Goal: Navigation & Orientation: Find specific page/section

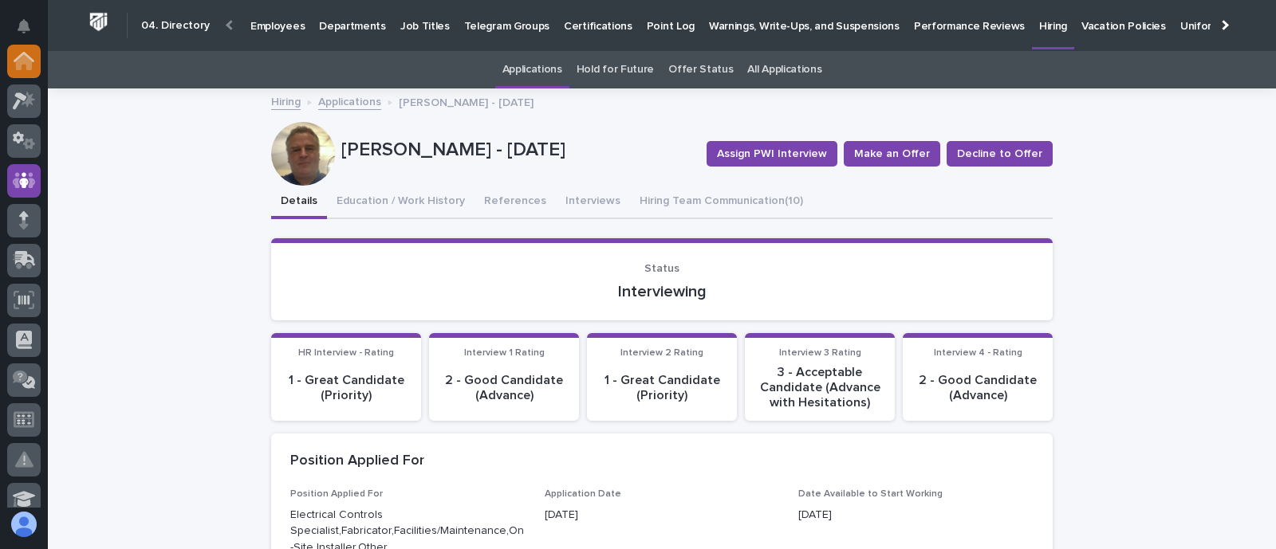
click at [23, 64] on icon at bounding box center [24, 61] width 21 height 18
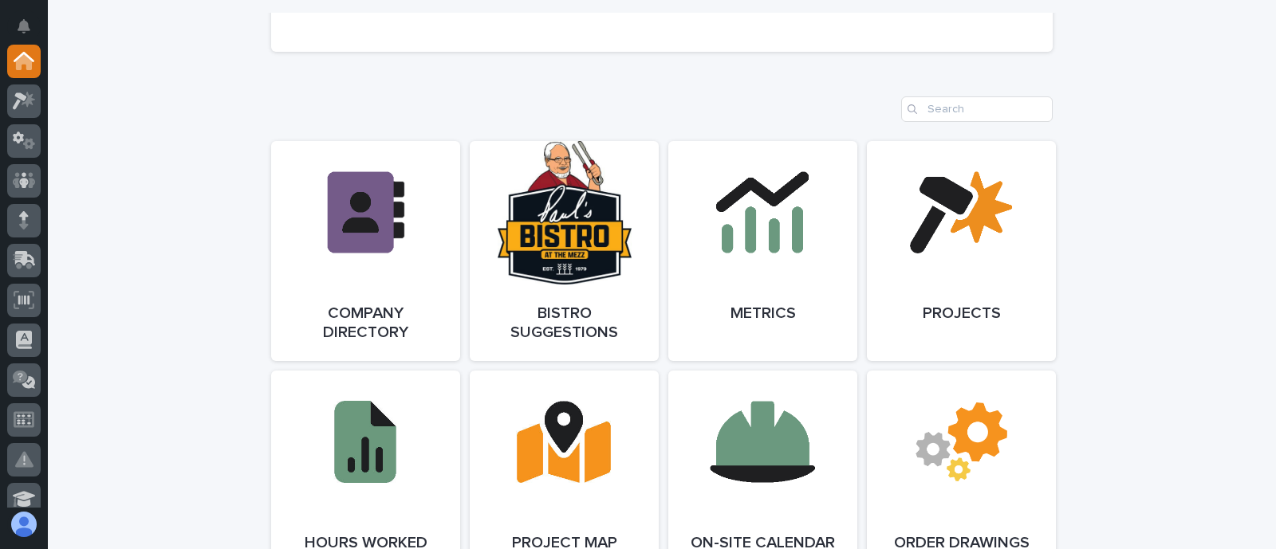
scroll to position [1395, 0]
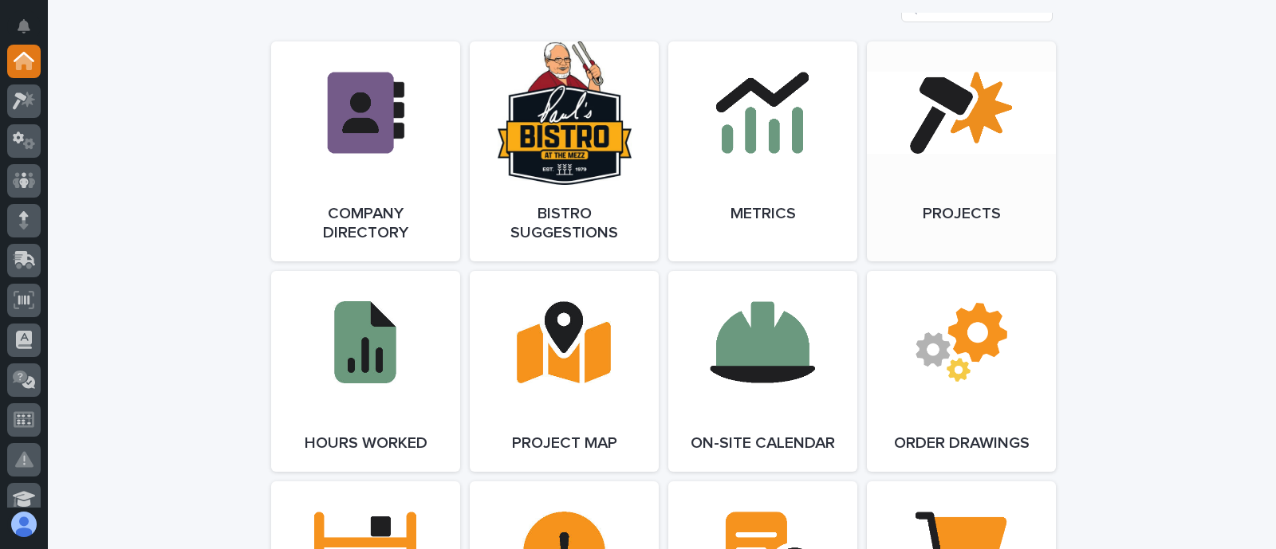
click at [925, 168] on link "Open Link" at bounding box center [961, 151] width 189 height 220
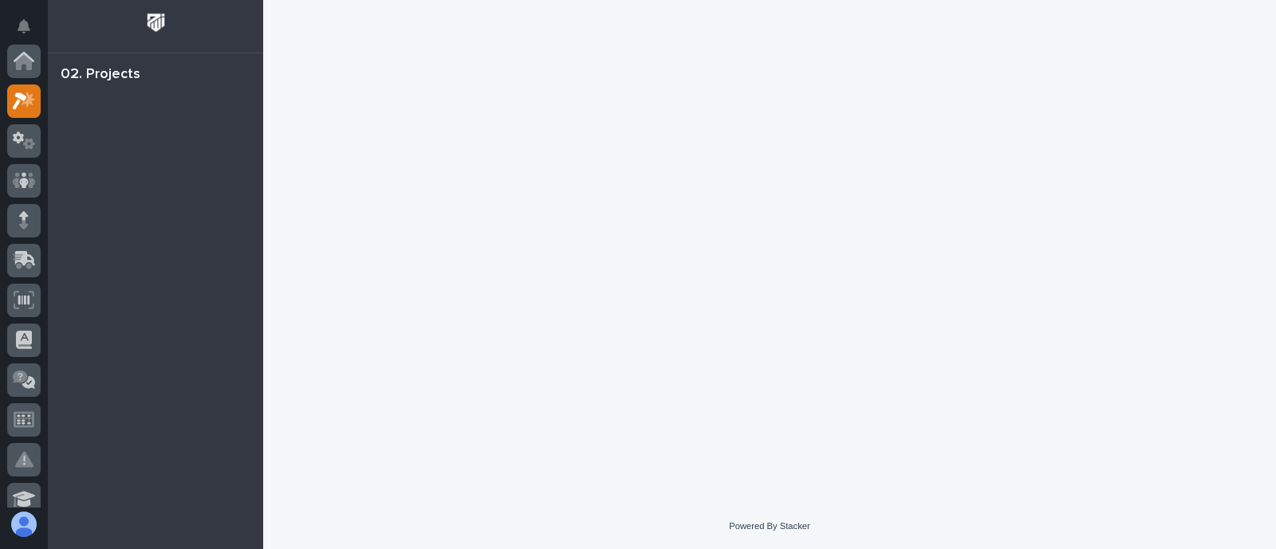
scroll to position [40, 0]
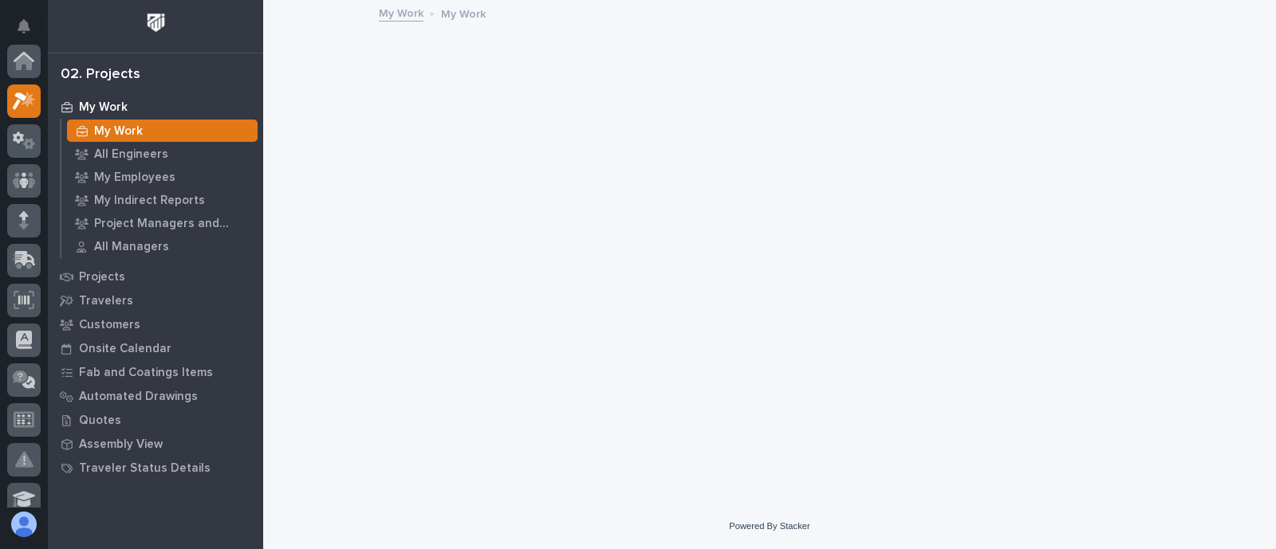
scroll to position [40, 0]
